Goal: Transaction & Acquisition: Purchase product/service

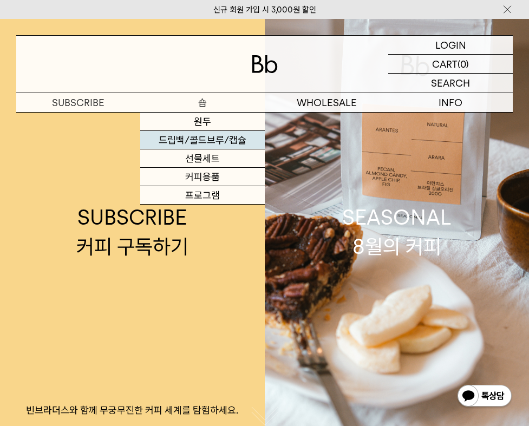
click at [206, 142] on link "드립백/콜드브루/캡슐" at bounding box center [202, 140] width 124 height 18
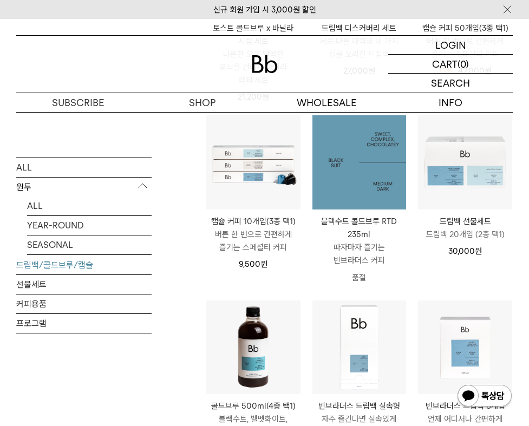
scroll to position [429, 0]
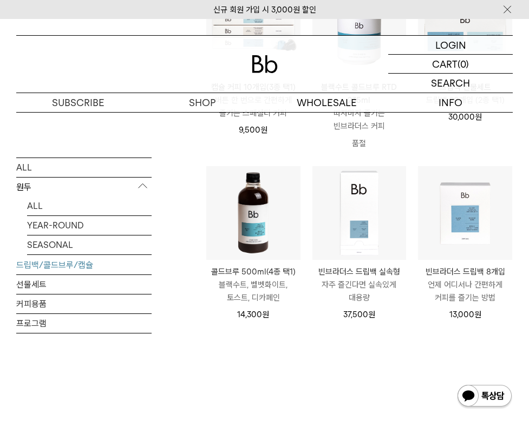
click at [261, 194] on img at bounding box center [253, 213] width 94 height 94
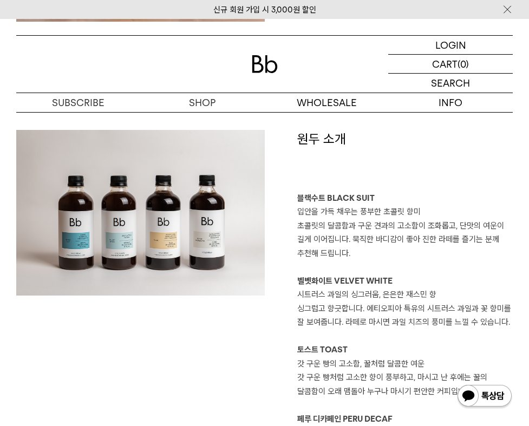
scroll to position [704, 0]
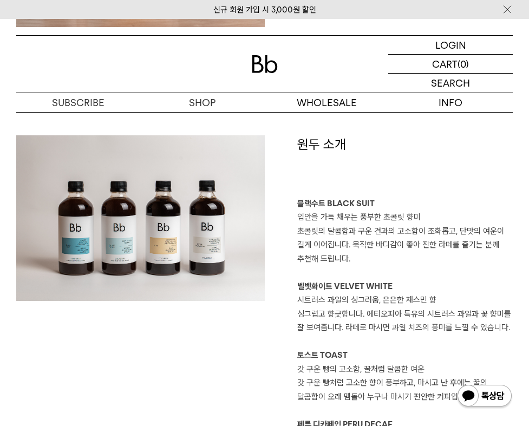
click at [128, 250] on img at bounding box center [140, 218] width 248 height 166
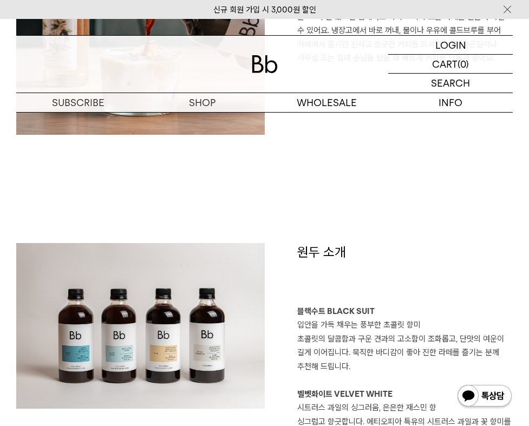
scroll to position [595, 0]
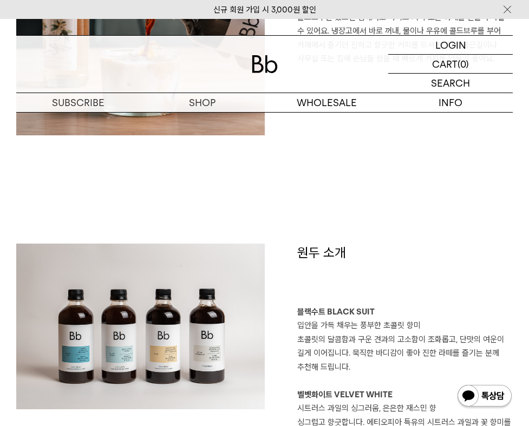
click at [123, 305] on img at bounding box center [140, 327] width 248 height 166
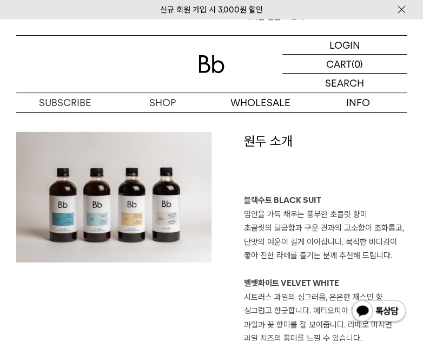
scroll to position [642, 0]
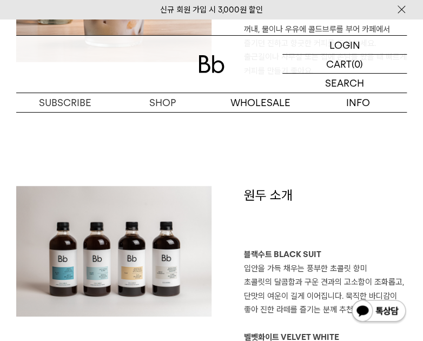
click at [129, 238] on img at bounding box center [113, 251] width 195 height 130
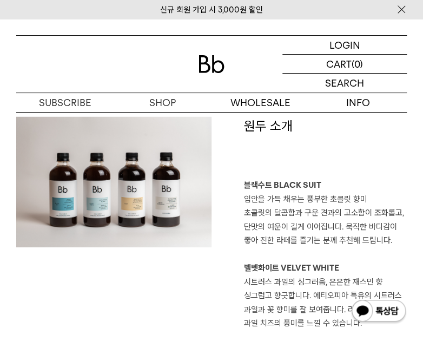
scroll to position [729, 0]
